Goal: Information Seeking & Learning: Learn about a topic

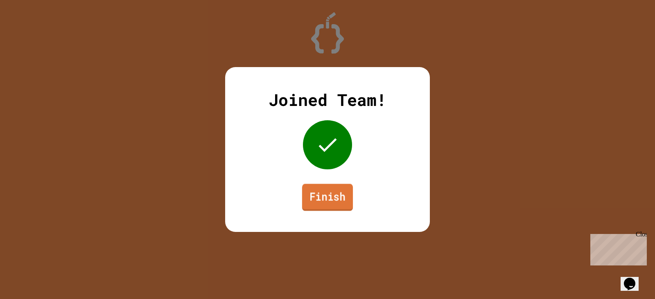
click at [341, 201] on link "Finish" at bounding box center [327, 197] width 51 height 27
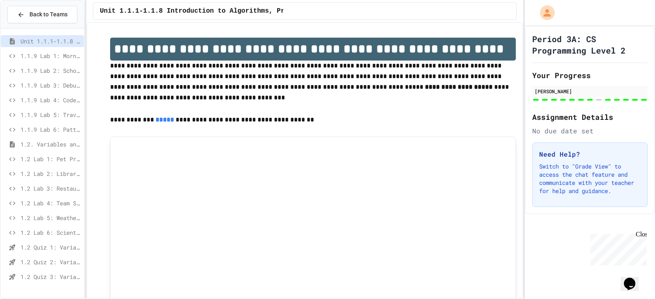
click at [34, 275] on span "1.2 Quiz 3: Variables and Data Types" at bounding box center [50, 277] width 60 height 9
